Goal: Navigation & Orientation: Find specific page/section

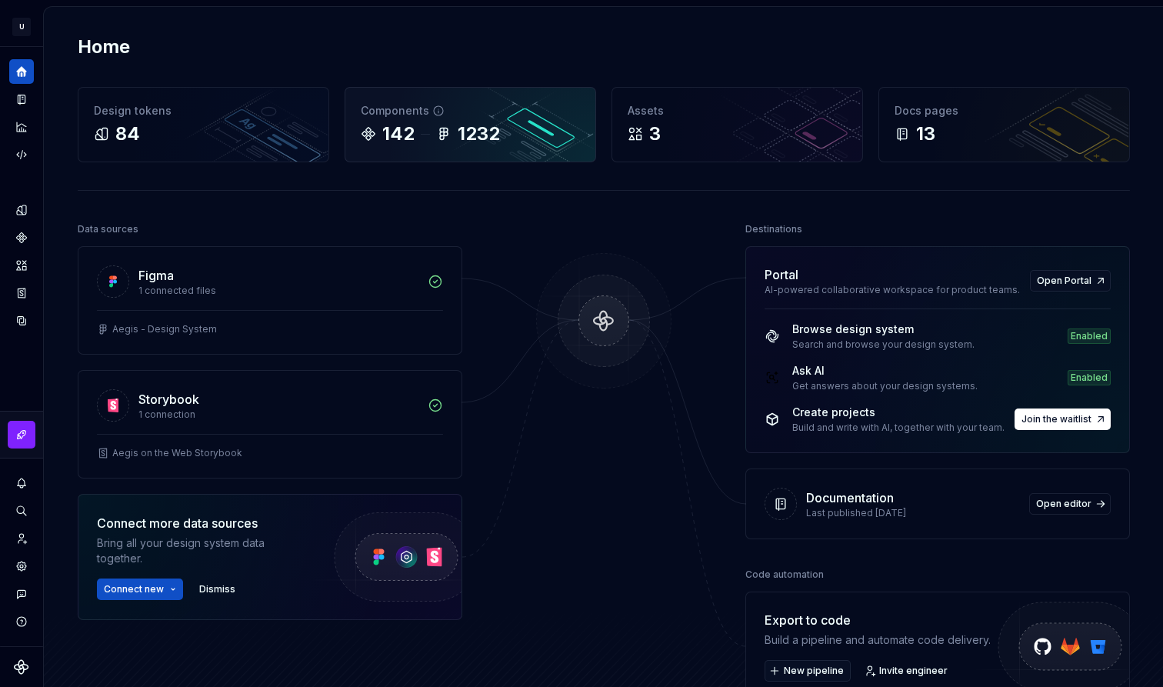
click at [512, 130] on div "142 1232" at bounding box center [470, 134] width 219 height 25
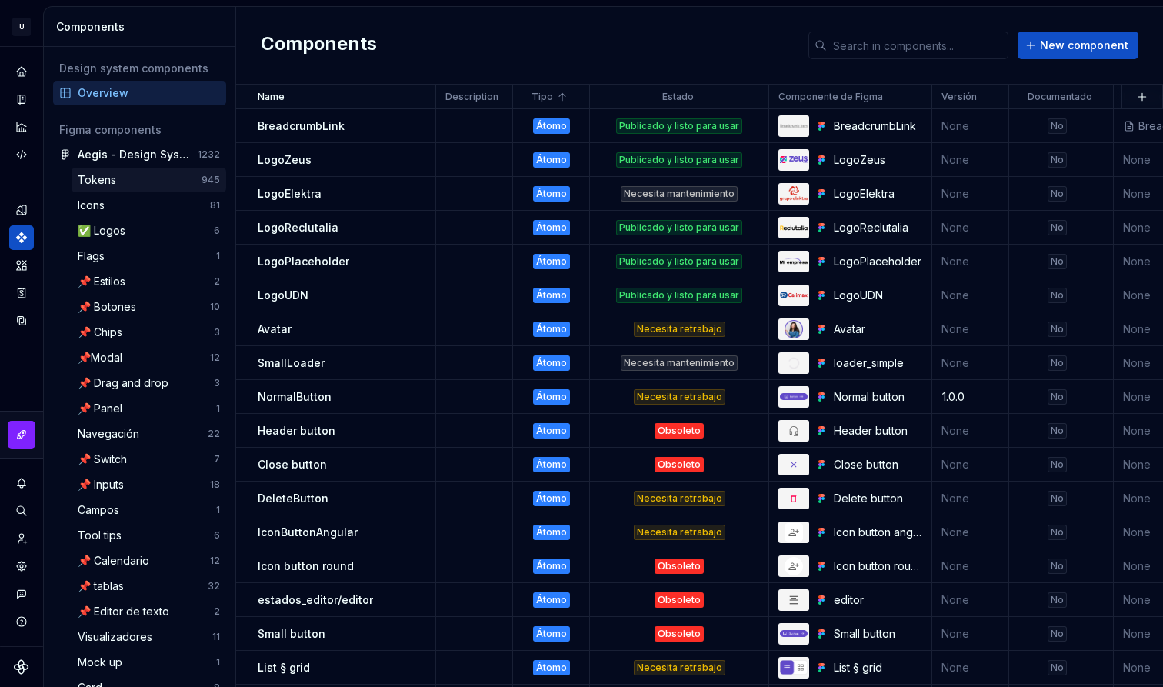
click at [154, 180] on div "Tokens" at bounding box center [140, 179] width 124 height 15
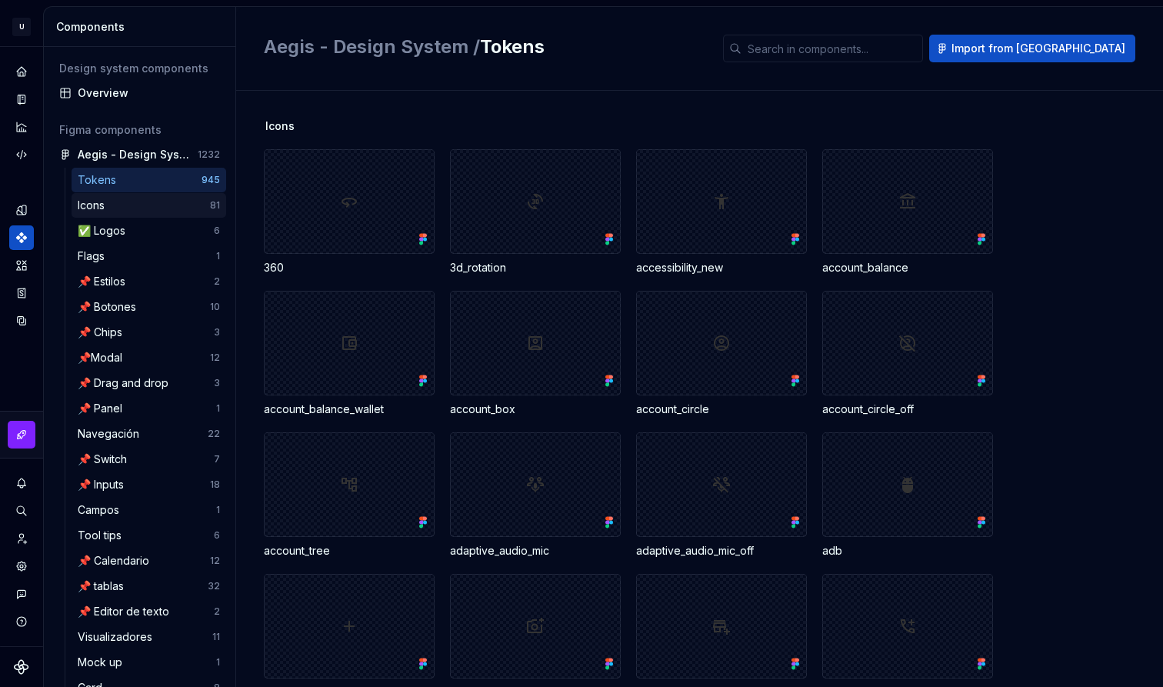
click at [162, 199] on div "Icons" at bounding box center [144, 205] width 132 height 15
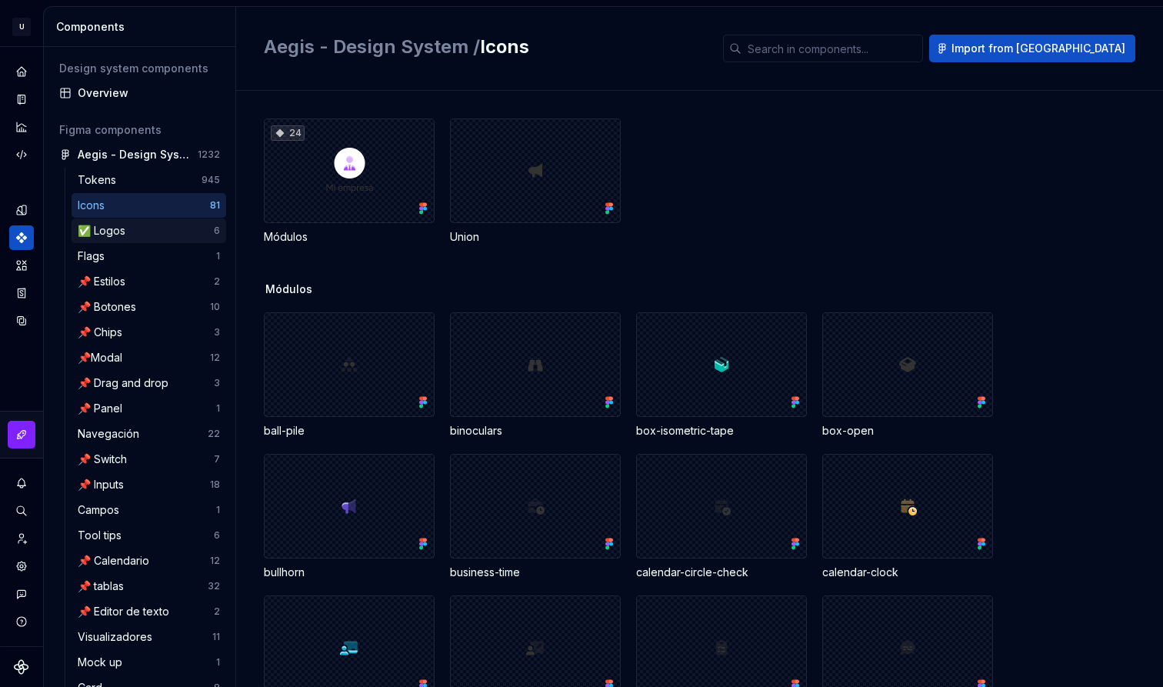
click at [133, 228] on div "✅ Logos" at bounding box center [146, 230] width 136 height 15
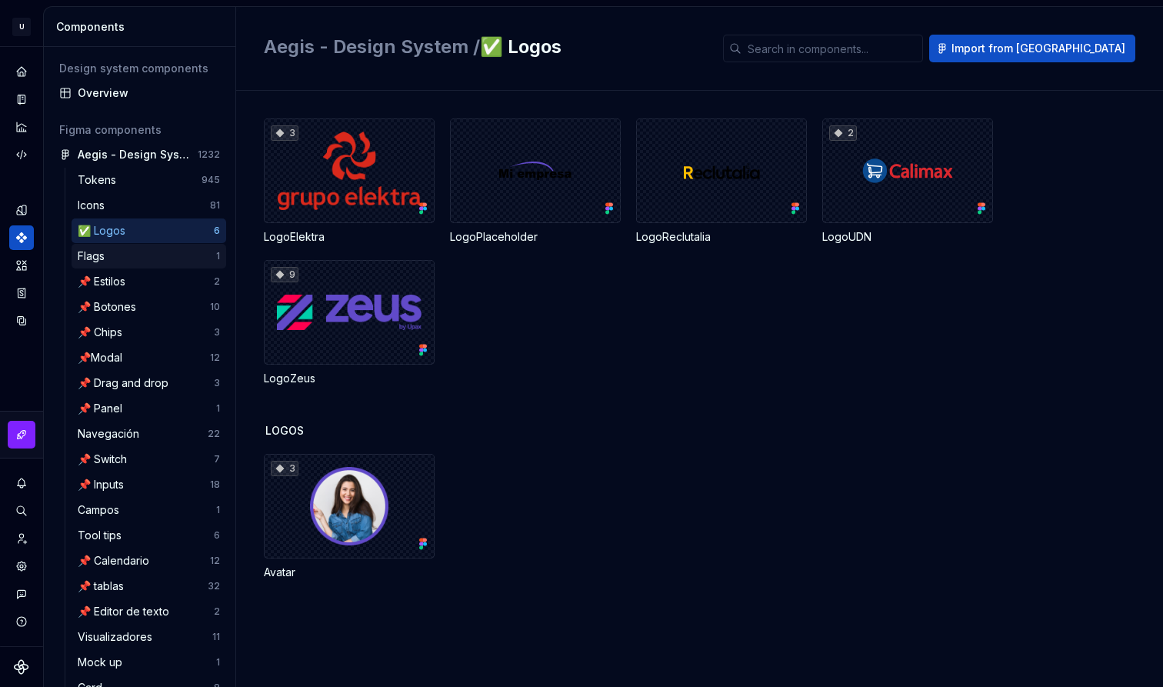
click at [205, 261] on div "Flags" at bounding box center [147, 255] width 138 height 15
